Goal: Information Seeking & Learning: Learn about a topic

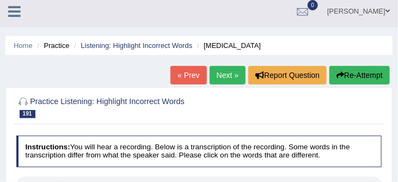
scroll to position [2, 0]
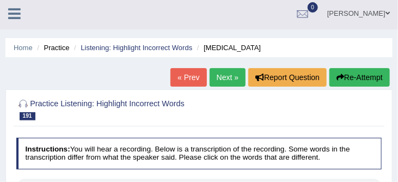
click at [219, 77] on link "Next »" at bounding box center [227, 77] width 36 height 18
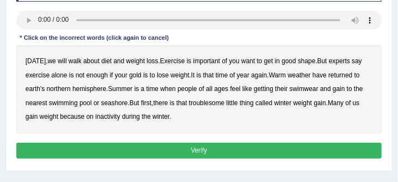
scroll to position [205, 0]
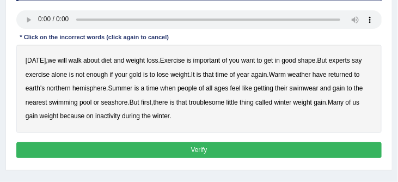
click at [74, 63] on b "walk" at bounding box center [75, 61] width 13 height 8
click at [340, 91] on b "gain" at bounding box center [338, 88] width 12 height 8
click at [192, 150] on button "Verify" at bounding box center [199, 150] width 366 height 16
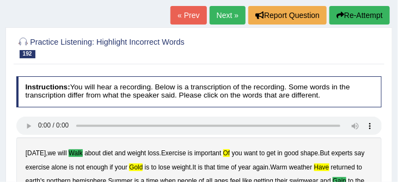
scroll to position [90, 0]
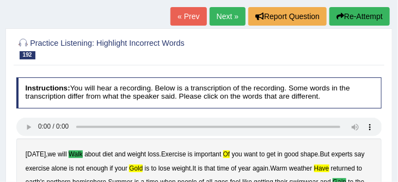
click at [360, 18] on button "Re-Attempt" at bounding box center [359, 16] width 60 height 18
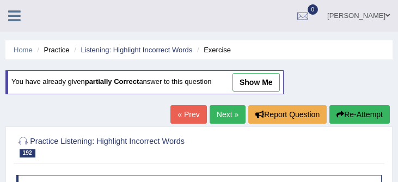
scroll to position [200, 0]
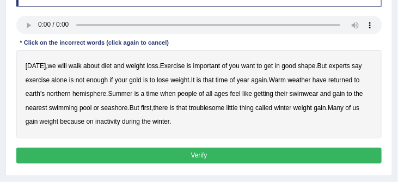
click at [77, 66] on b "walk" at bounding box center [75, 66] width 13 height 8
click at [227, 67] on b "of" at bounding box center [224, 66] width 5 height 8
click at [71, 81] on b "is" at bounding box center [71, 80] width 5 height 8
click at [341, 96] on b "gain" at bounding box center [338, 94] width 12 height 8
click at [90, 123] on b "on" at bounding box center [89, 122] width 7 height 8
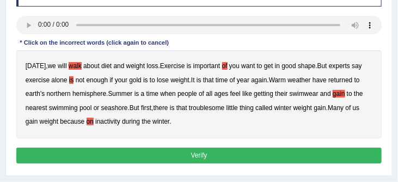
click at [165, 160] on button "Verify" at bounding box center [199, 155] width 366 height 16
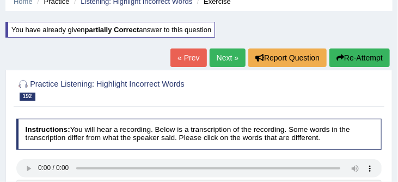
scroll to position [41, 0]
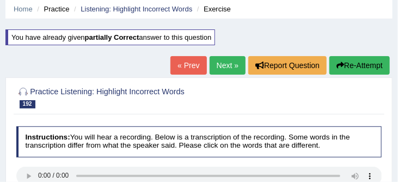
click at [222, 64] on link "Next »" at bounding box center [227, 65] width 36 height 18
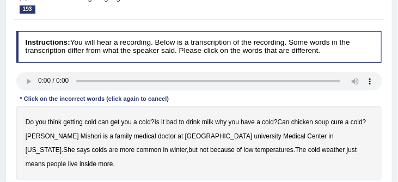
scroll to position [158, 0]
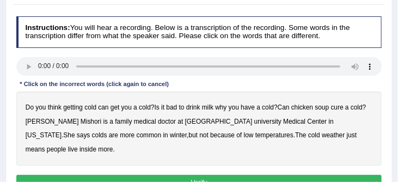
click at [117, 108] on b "get" at bounding box center [114, 107] width 9 height 8
click at [78, 145] on b "live" at bounding box center [73, 149] width 10 height 8
click at [264, 175] on button "Verify" at bounding box center [199, 183] width 366 height 16
